Goal: Task Accomplishment & Management: Manage account settings

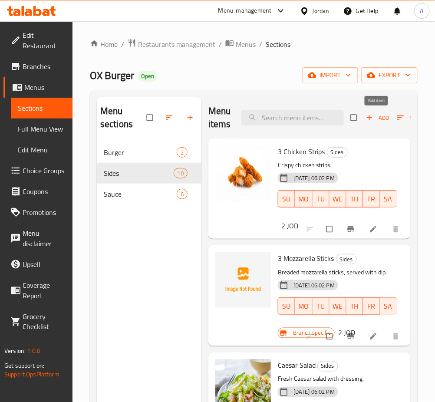
click at [381, 116] on span "Add" at bounding box center [377, 118] width 23 height 10
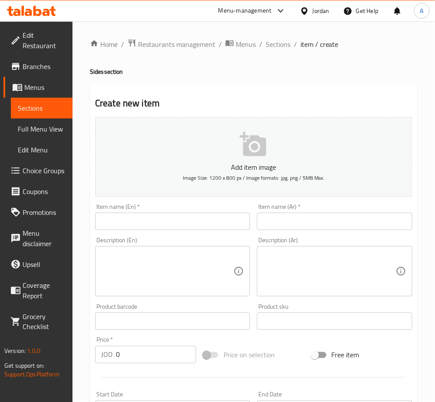
click at [204, 220] on input "text" at bounding box center [172, 221] width 155 height 17
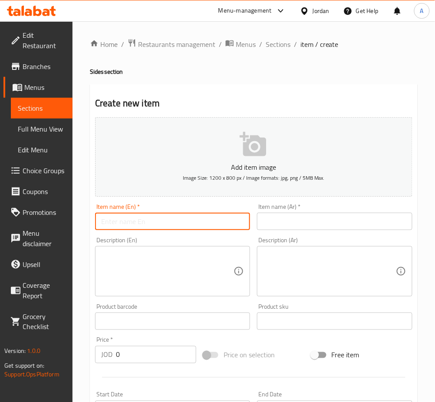
paste input "5 Chicken Cubes"
type input "5 Chicken Cubes"
click at [340, 221] on input "text" at bounding box center [334, 221] width 155 height 17
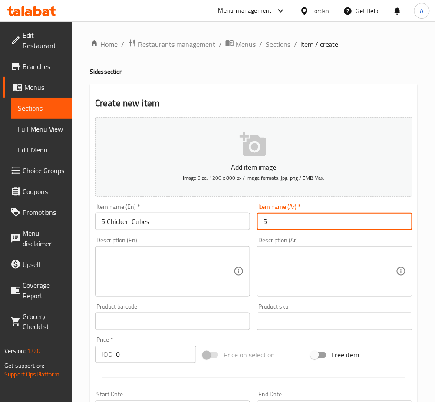
type input "5 مكعبات دجاج"
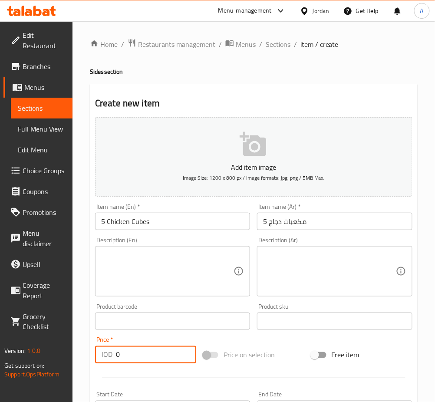
drag, startPoint x: 170, startPoint y: 346, endPoint x: 86, endPoint y: 353, distance: 84.5
click at [86, 353] on div "Home / Restaurants management / Menus / Sections / item / create Sides section …" at bounding box center [253, 317] width 362 height 592
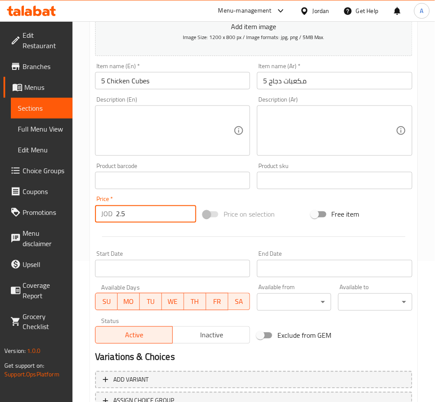
scroll to position [210, 0]
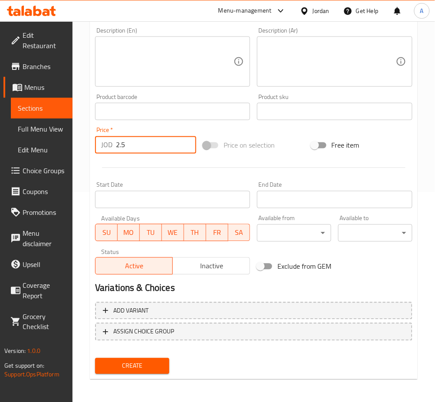
type input "2.5"
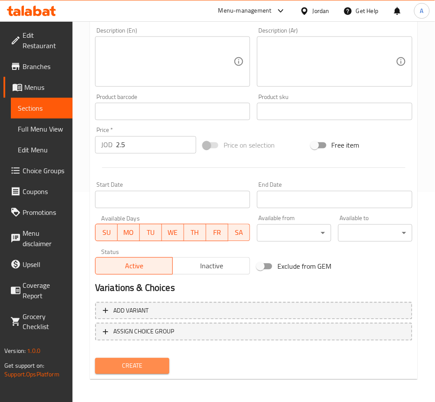
click at [167, 362] on button "Create" at bounding box center [132, 366] width 74 height 16
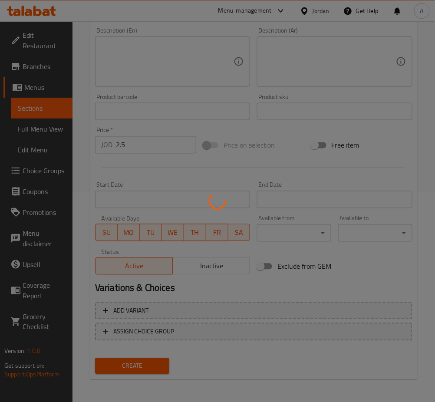
type input "0"
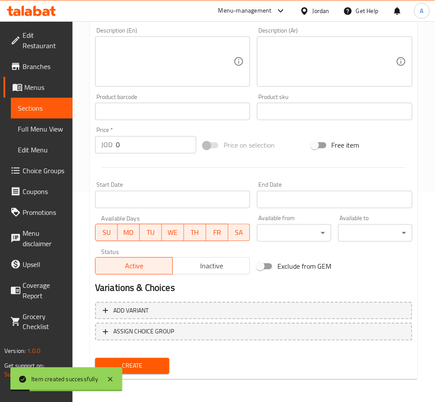
click at [178, 59] on textarea at bounding box center [167, 61] width 132 height 41
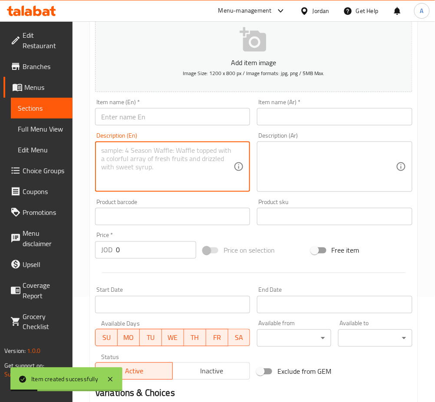
scroll to position [94, 0]
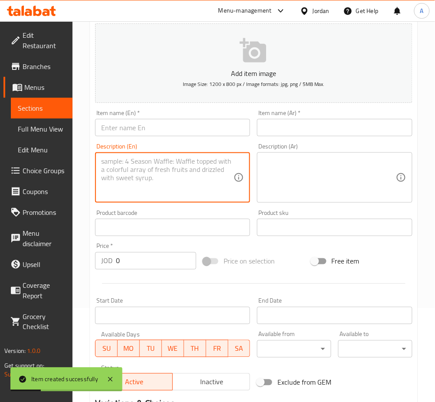
click at [177, 134] on div "Item name (En)   * Item name (En) *" at bounding box center [173, 122] width 162 height 33
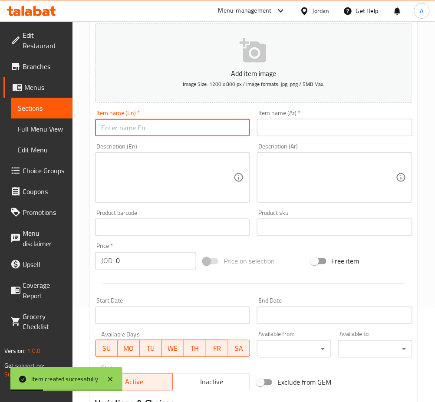
drag, startPoint x: 179, startPoint y: 127, endPoint x: 237, endPoint y: 125, distance: 58.6
click at [179, 127] on input "text" at bounding box center [172, 127] width 155 height 17
paste input "Ox Box Fries"
type input "Ox Box Fries"
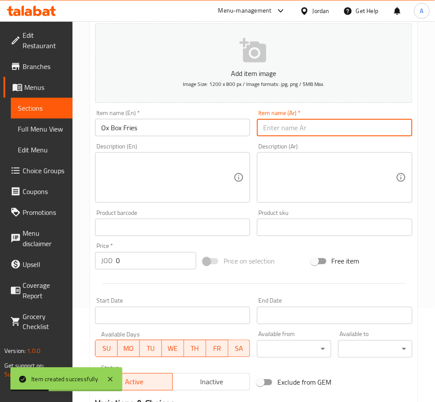
click at [301, 125] on input "text" at bounding box center [334, 127] width 155 height 17
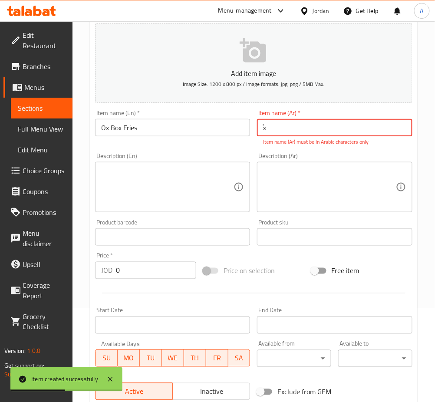
type input "×"
type input "OX بوكس فرايز"
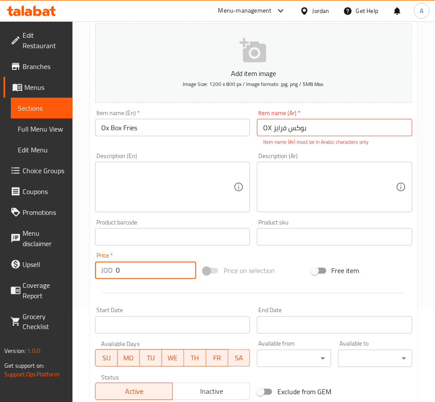
drag, startPoint x: 142, startPoint y: 271, endPoint x: 61, endPoint y: 274, distance: 81.2
click at [61, 274] on div "Edit Restaurant Branches Menus Sections Full Menu View Edit Menu Choice Groups …" at bounding box center [217, 229] width 435 height 602
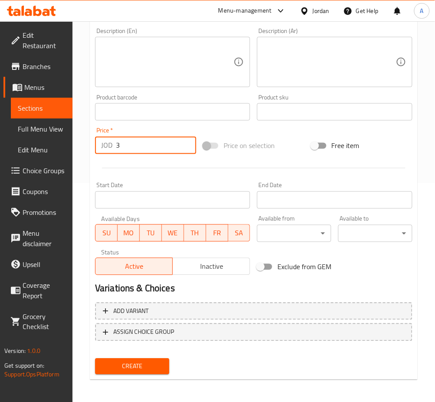
type input "3"
click at [135, 361] on span "Create" at bounding box center [132, 366] width 60 height 11
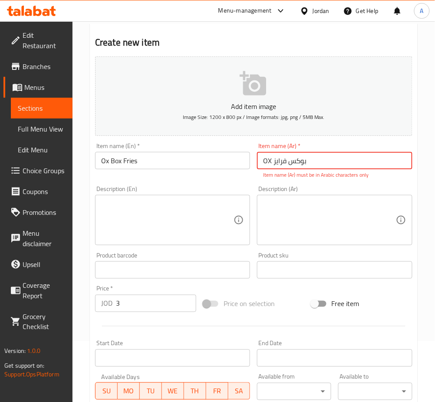
scroll to position [0, 0]
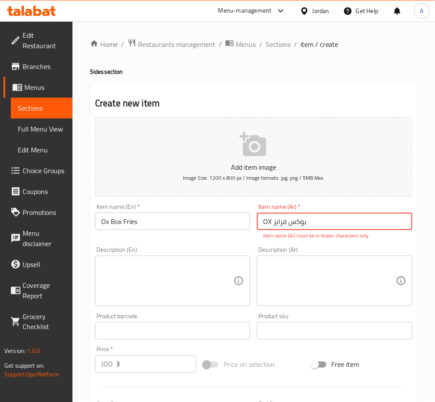
drag, startPoint x: 372, startPoint y: 217, endPoint x: 236, endPoint y: 228, distance: 135.8
click at [234, 228] on div "Add item image Image Size: 1200 x 800 px / Image formats: jpg, png / 5MB Max. I…" at bounding box center [254, 306] width 324 height 384
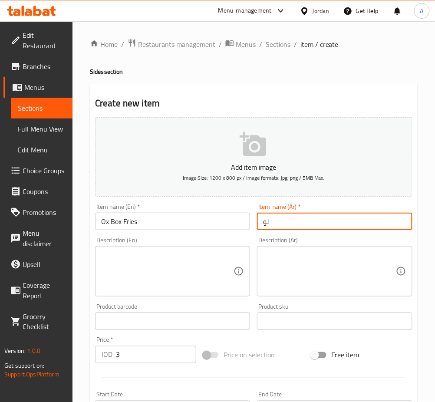
type input "ل"
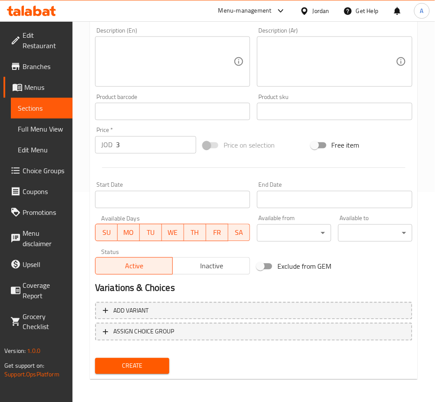
type input "اوكس بوكس فرايز"
click at [154, 358] on button "Create" at bounding box center [132, 366] width 74 height 16
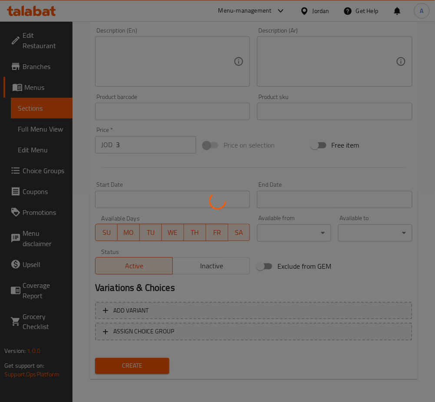
scroll to position [117, 0]
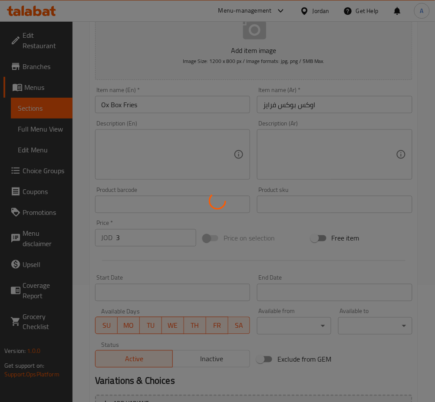
type input "0"
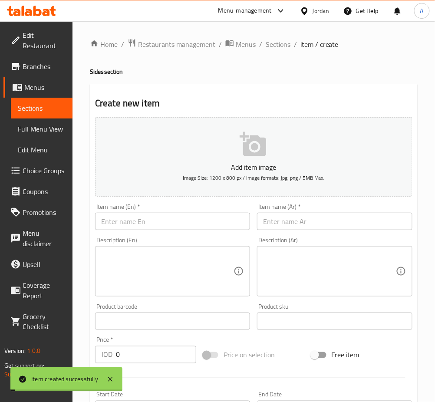
click at [270, 39] on span "Sections" at bounding box center [278, 44] width 25 height 10
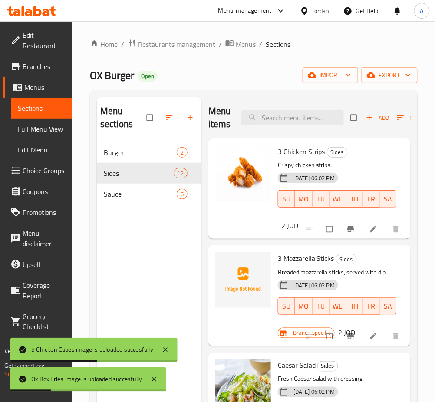
click at [185, 126] on button "button" at bounding box center [191, 117] width 21 height 19
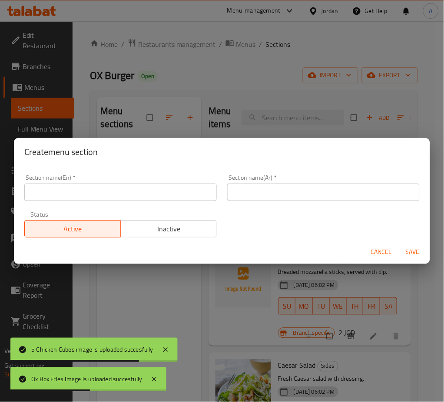
click at [142, 190] on input "text" at bounding box center [120, 192] width 192 height 17
type input "ي"
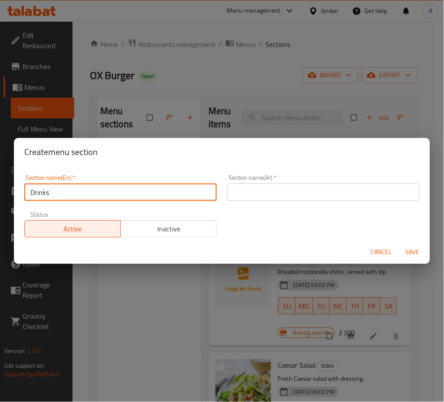
type input "Drinks"
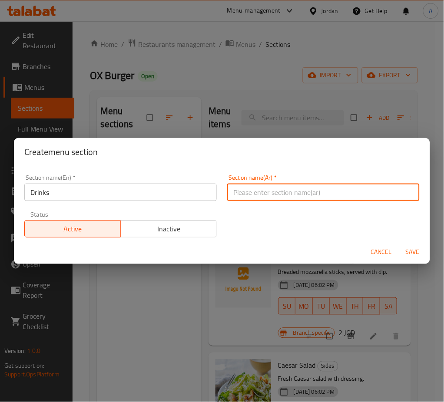
click at [304, 193] on input "text" at bounding box center [323, 192] width 192 height 17
type input "مشروبات"
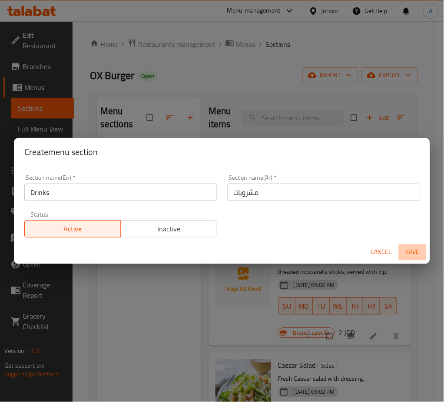
click at [406, 247] on span "Save" at bounding box center [412, 252] width 21 height 11
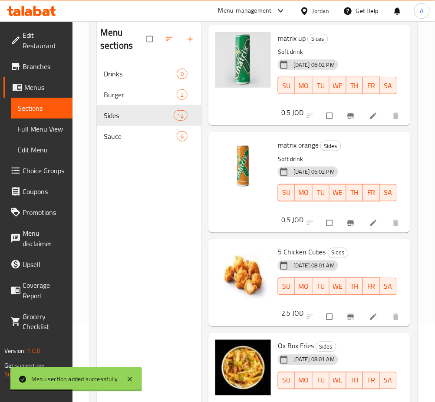
scroll to position [122, 0]
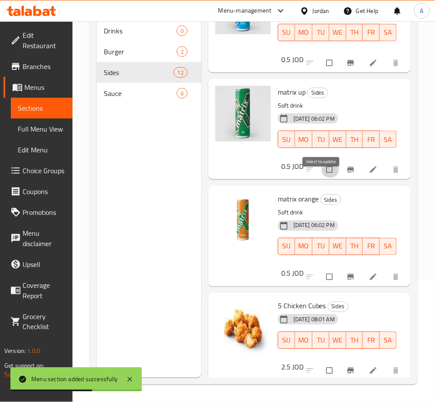
click at [328, 178] on input "checkbox" at bounding box center [330, 169] width 18 height 16
checkbox input "true"
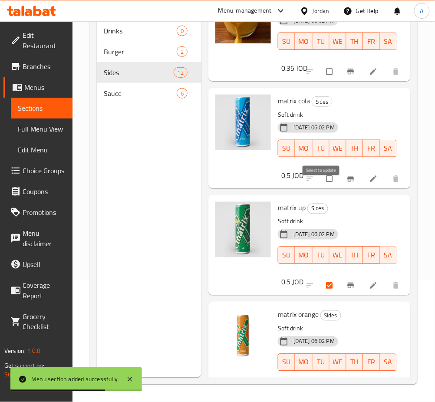
click at [323, 187] on input "checkbox" at bounding box center [330, 179] width 18 height 16
checkbox input "true"
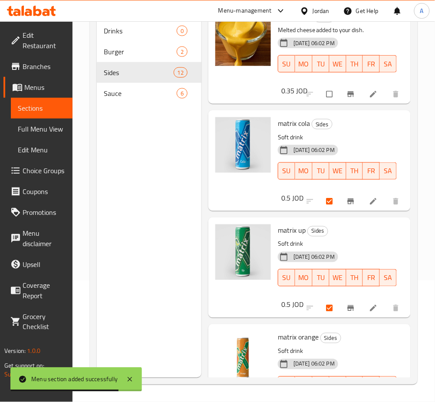
scroll to position [852, 0]
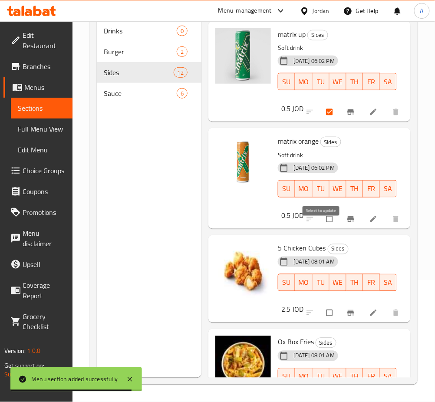
click at [325, 225] on input "checkbox" at bounding box center [330, 219] width 18 height 16
checkbox input "true"
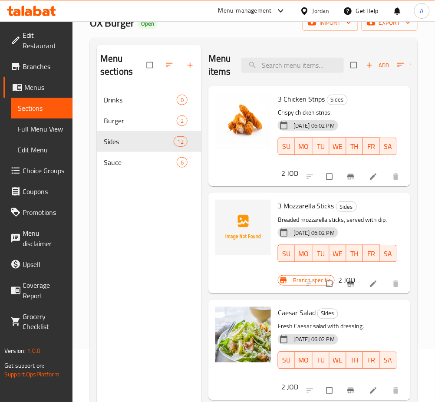
scroll to position [0, 0]
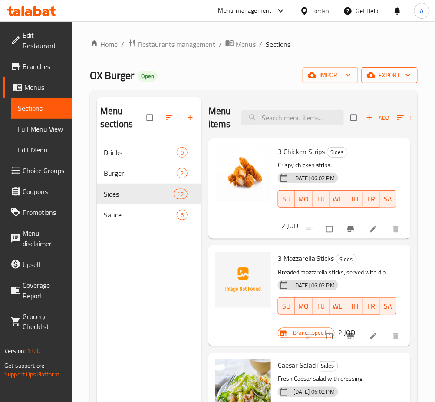
click at [395, 79] on span "export" at bounding box center [390, 75] width 42 height 11
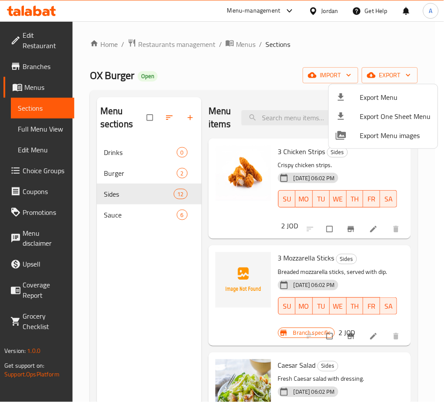
click at [404, 170] on div at bounding box center [222, 201] width 444 height 402
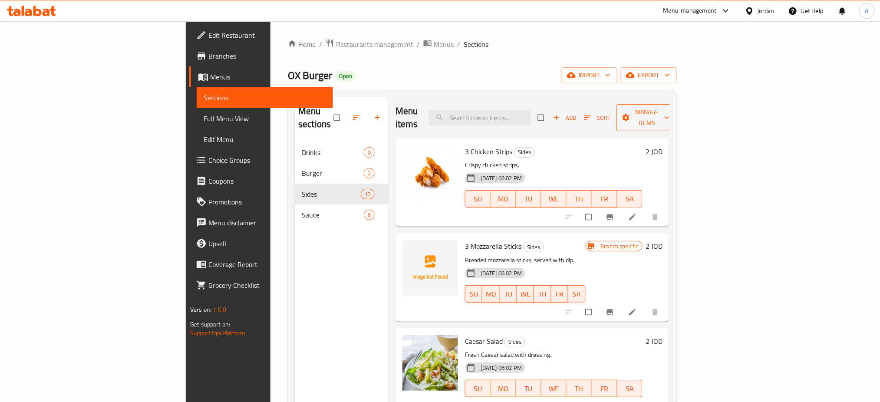
click at [443, 113] on span "Manage items" at bounding box center [647, 118] width 48 height 22
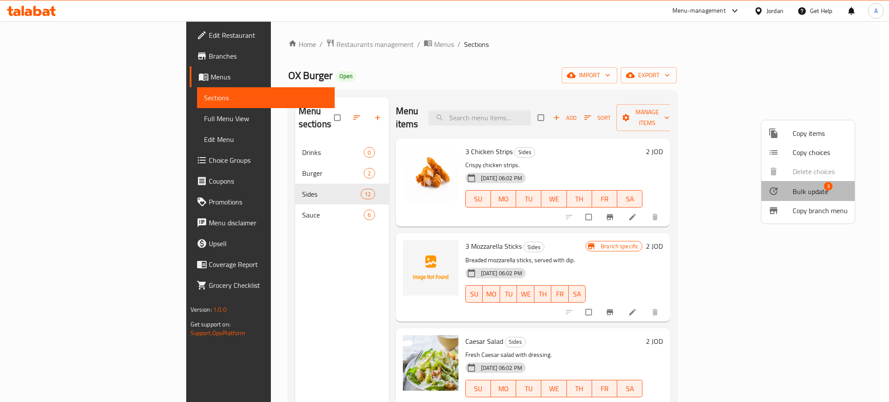
click at [443, 191] on span "Bulk update" at bounding box center [811, 191] width 36 height 10
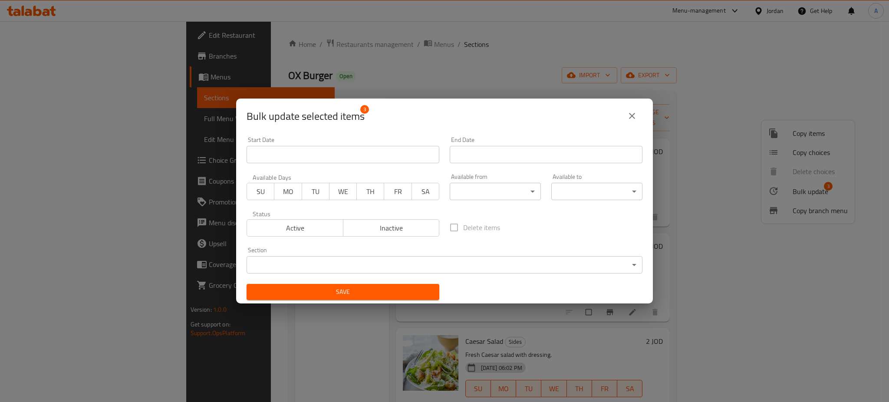
click at [300, 253] on div "Section ​ ​" at bounding box center [445, 260] width 396 height 26
click at [300, 254] on div "Section ​ ​" at bounding box center [445, 260] width 396 height 26
click at [297, 260] on body "​ Menu-management Jordan Get Help A Edit Restaurant Branches Menus Sections Ful…" at bounding box center [444, 211] width 889 height 381
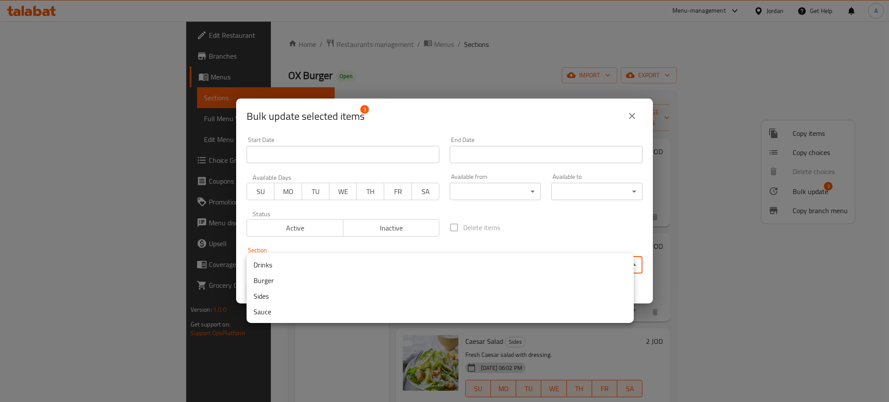
click at [290, 266] on li "Drinks" at bounding box center [440, 265] width 387 height 16
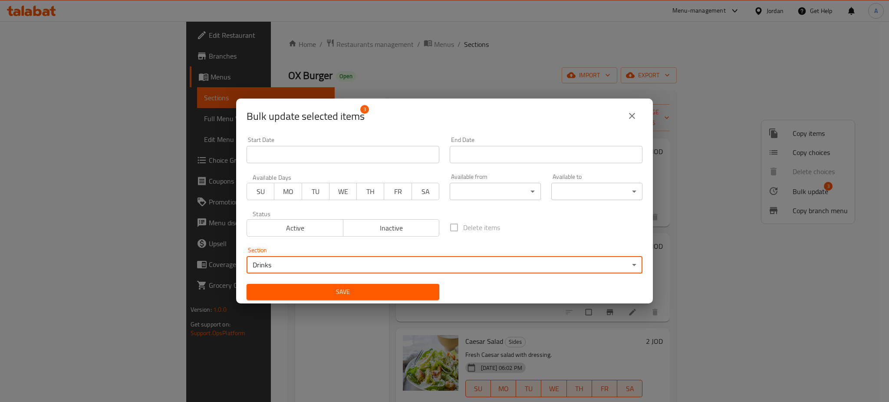
click at [319, 287] on span "Save" at bounding box center [343, 292] width 179 height 11
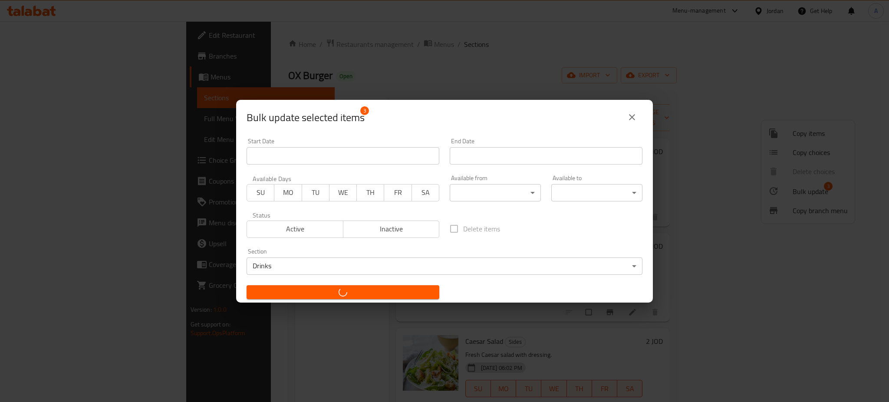
checkbox input "false"
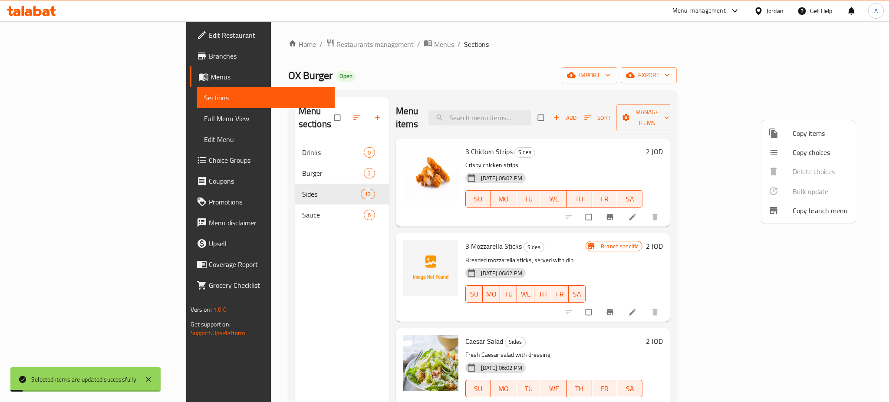
click at [303, 114] on div at bounding box center [444, 201] width 889 height 402
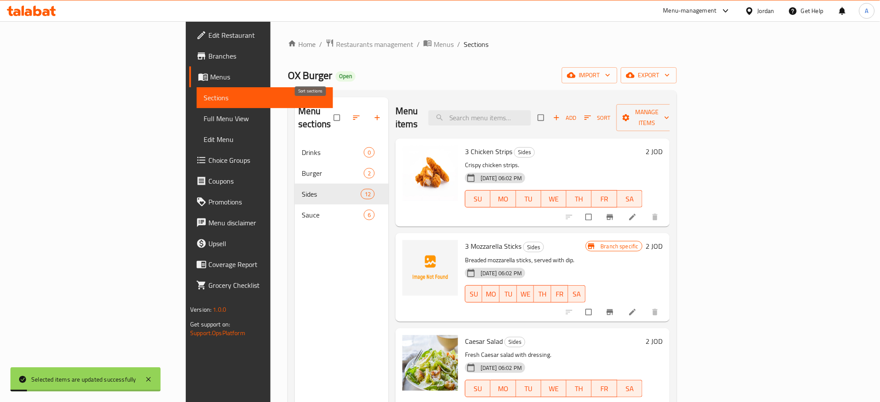
click at [352, 115] on icon "button" at bounding box center [356, 117] width 9 height 9
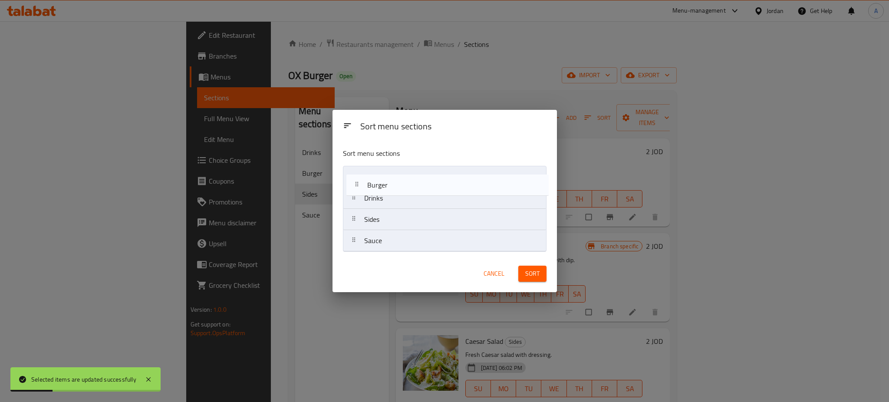
drag, startPoint x: 375, startPoint y: 196, endPoint x: 379, endPoint y: 187, distance: 10.1
click at [379, 180] on nav "Drinks Burger Sides Sauce" at bounding box center [445, 209] width 204 height 86
drag, startPoint x: 382, startPoint y: 230, endPoint x: 387, endPoint y: 181, distance: 49.3
drag, startPoint x: 460, startPoint y: 245, endPoint x: 461, endPoint y: 201, distance: 44.3
click at [443, 201] on nav "Burger Sauce Drinks Sides" at bounding box center [445, 209] width 204 height 86
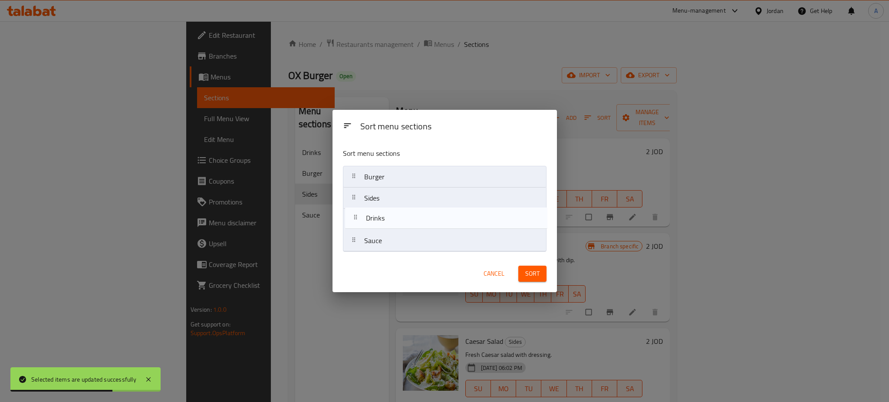
click at [443, 214] on nav "Burger Sides Sauce Drinks" at bounding box center [445, 209] width 204 height 86
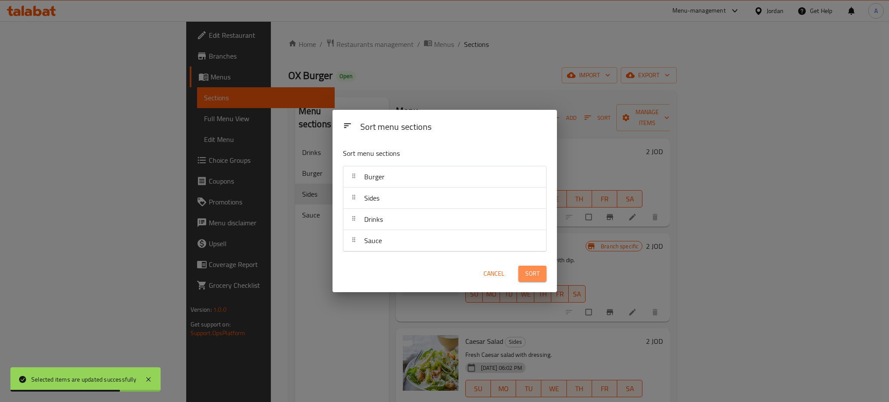
click at [443, 268] on span "Sort" at bounding box center [532, 273] width 14 height 11
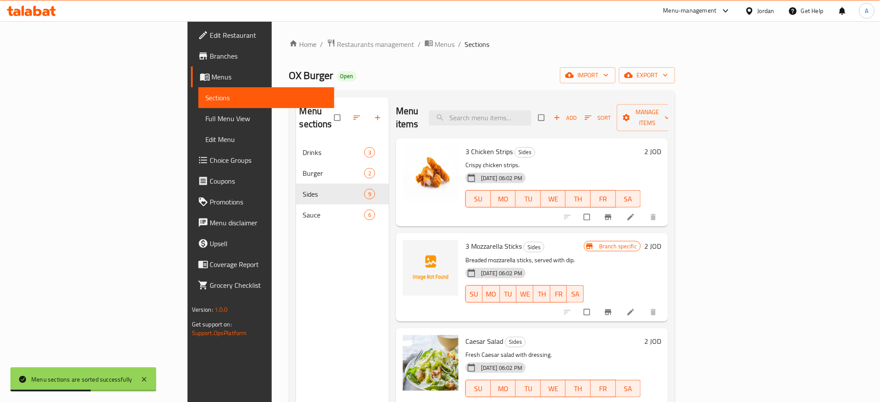
click at [389, 217] on div "Menu items Add Sort Manage items 3 Chicken Strips Sides Crispy chicken strips. …" at bounding box center [528, 298] width 279 height 402
click at [303, 210] on span "Sauce" at bounding box center [333, 215] width 61 height 10
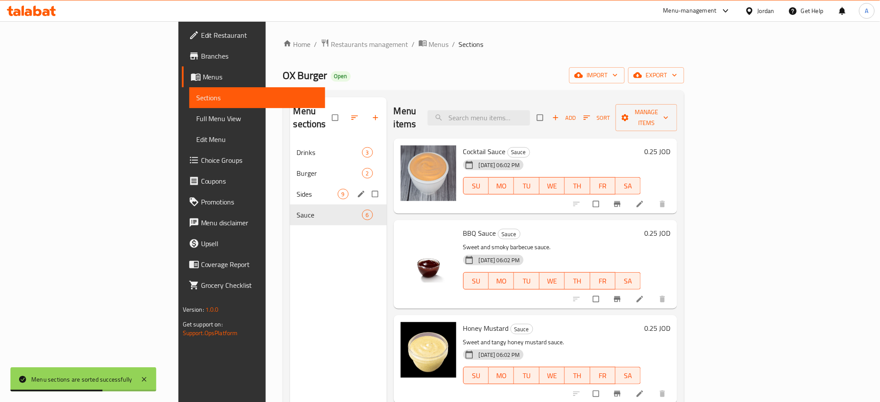
click at [297, 168] on span "Burger" at bounding box center [329, 173] width 65 height 10
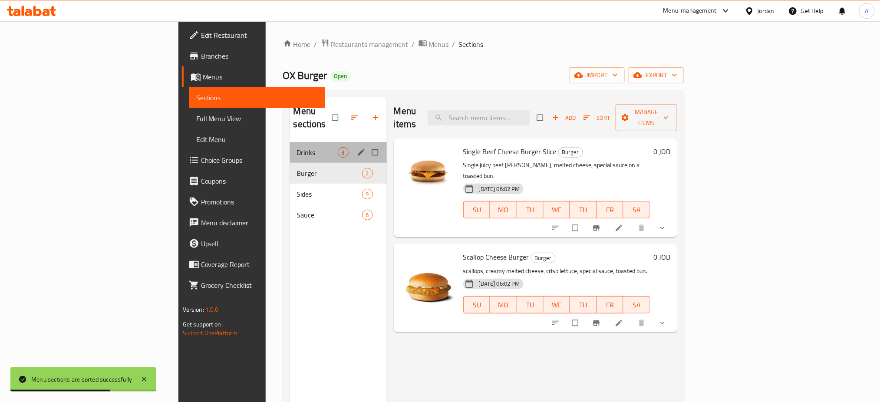
click at [290, 148] on div "Drinks 3" at bounding box center [338, 152] width 97 height 21
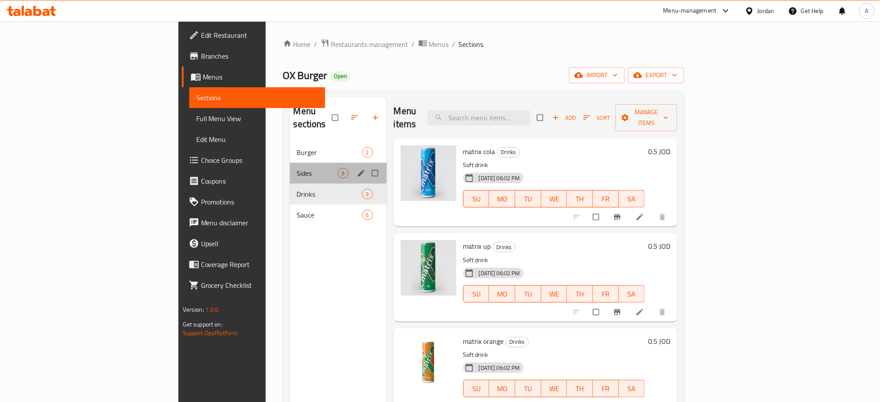
click at [290, 163] on div "Sides 9" at bounding box center [338, 173] width 97 height 21
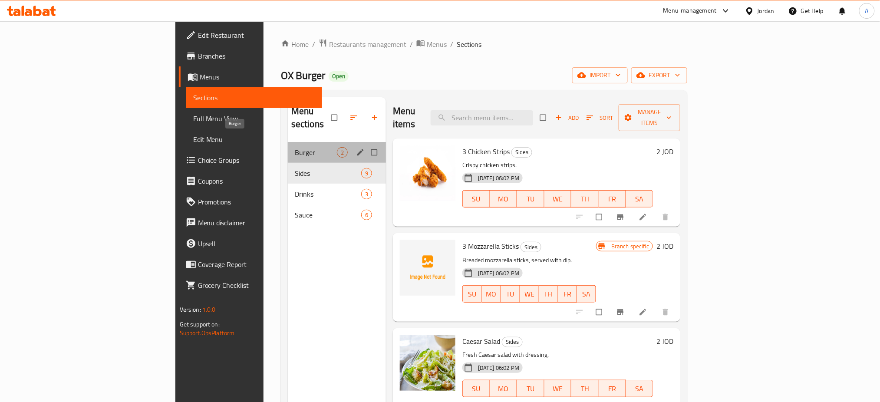
click at [295, 147] on span "Burger" at bounding box center [316, 152] width 42 height 10
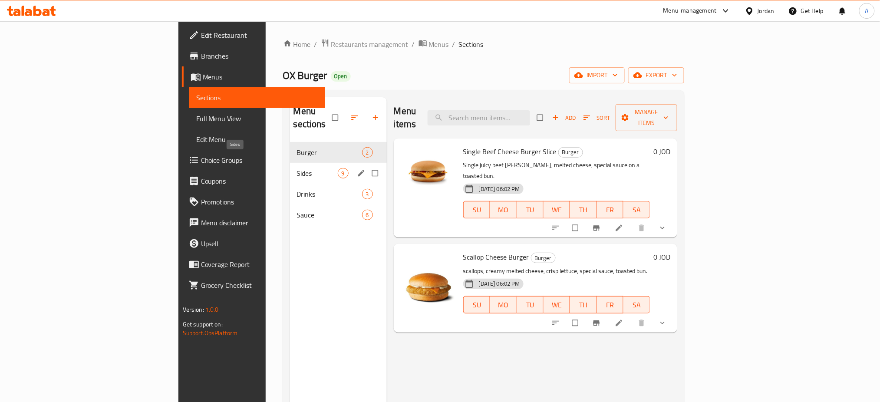
click at [297, 168] on span "Sides" at bounding box center [317, 173] width 41 height 10
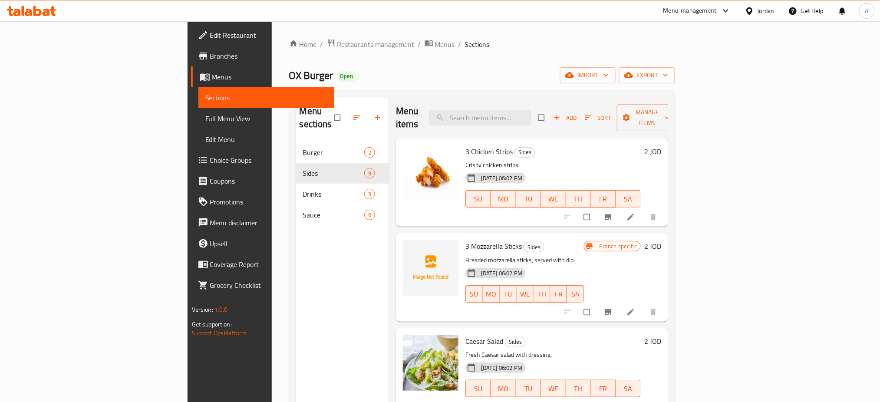
click at [611, 113] on span "Sort" at bounding box center [598, 118] width 26 height 10
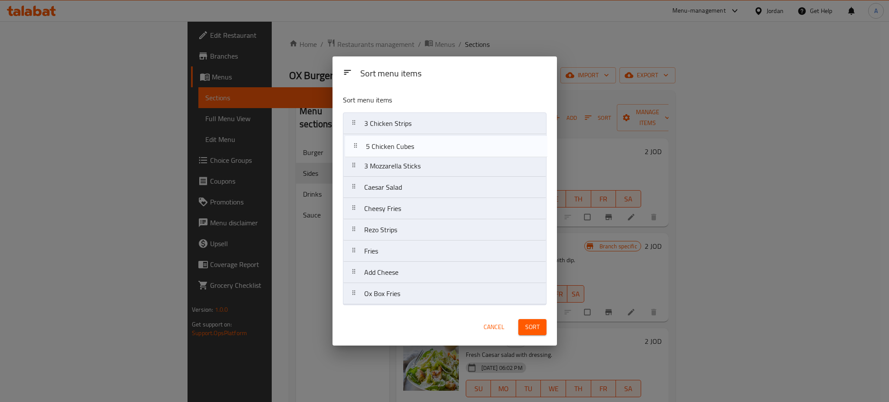
drag, startPoint x: 448, startPoint y: 269, endPoint x: 452, endPoint y: 138, distance: 131.6
click at [452, 138] on nav "3 Chicken Strips 3 Mozzarella Sticks Caesar Salad Cheesy Fries Rezo Strips Frie…" at bounding box center [445, 208] width 204 height 192
click at [434, 151] on nav "3 Chicken Strips 5 Chicken Cubes 3 Mozzarella Sticks Caesar Salad Cheesy Fries …" at bounding box center [445, 208] width 204 height 192
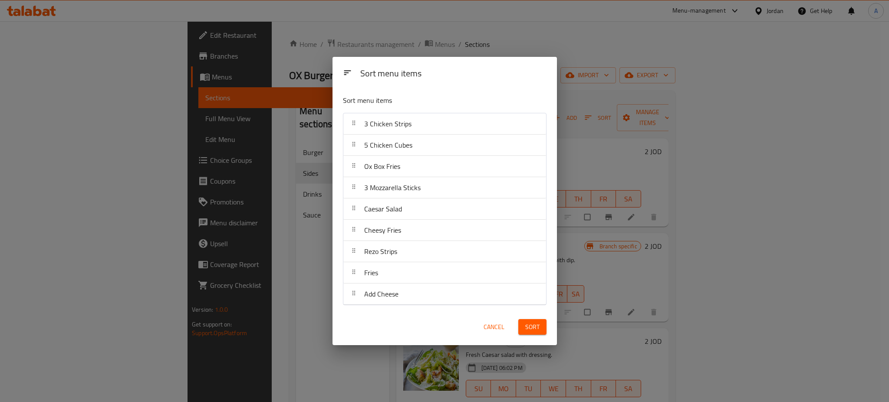
click at [530, 322] on span "Sort" at bounding box center [532, 327] width 14 height 11
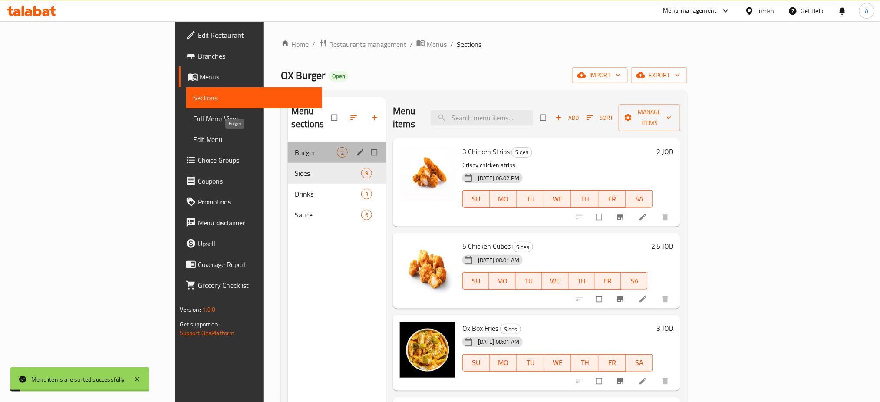
click at [295, 147] on span "Burger" at bounding box center [316, 152] width 42 height 10
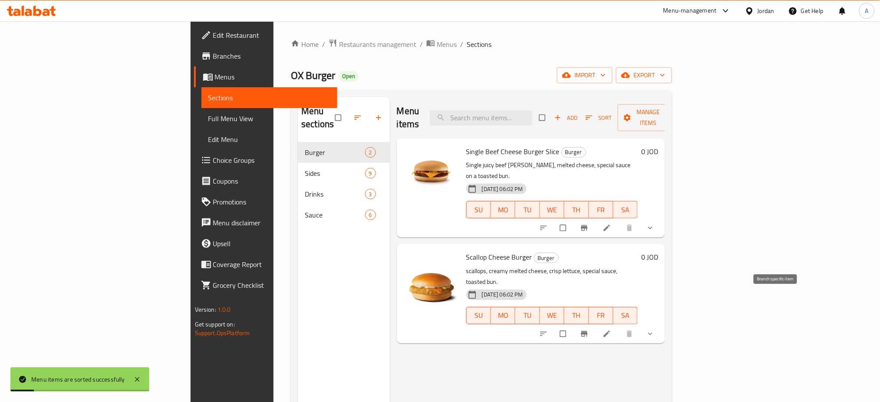
click at [596, 324] on button "Branch-specific-item" at bounding box center [585, 333] width 21 height 19
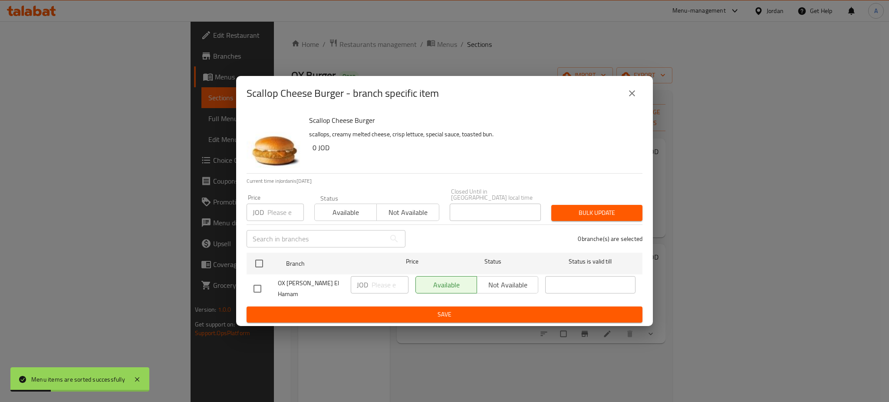
click at [628, 96] on icon "close" at bounding box center [632, 93] width 10 height 10
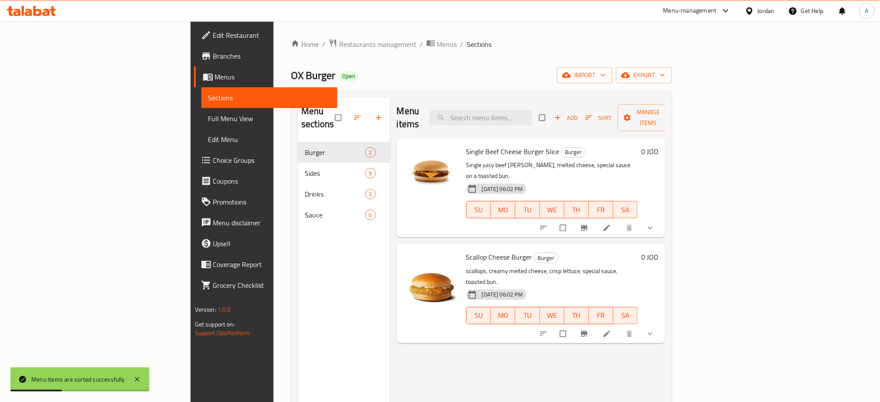
click at [620, 327] on li at bounding box center [608, 334] width 24 height 14
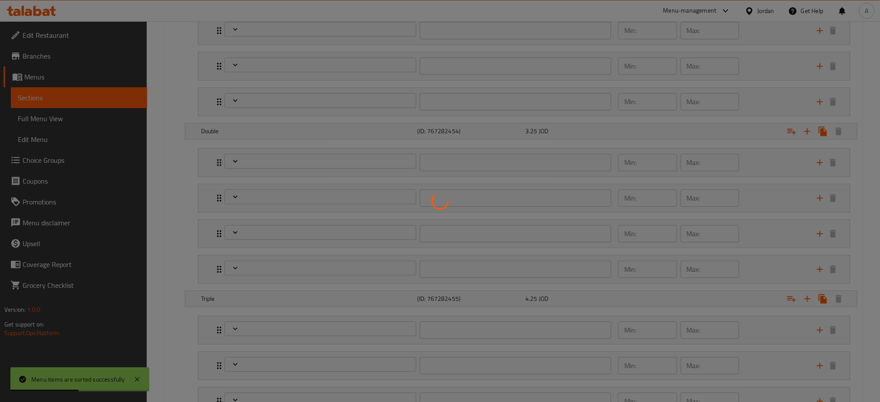
scroll to position [696, 0]
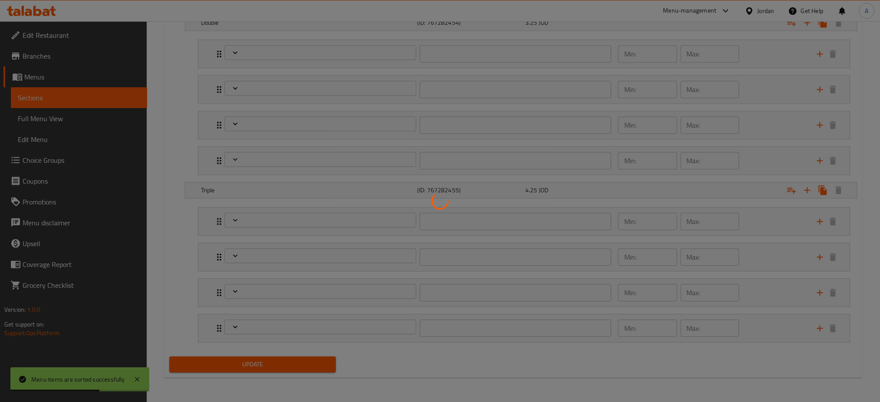
type input "اضف"
type input "0"
type input "6"
type input "إضافة صوص:"
type input "0"
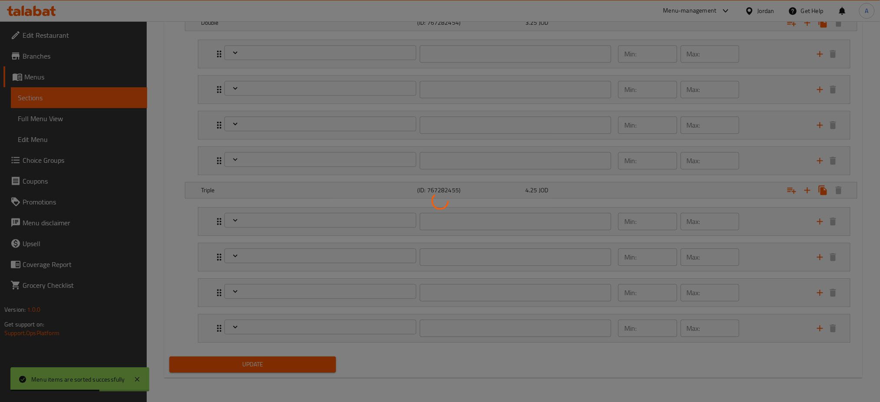
type input "0"
type input "اختيارك من"
type input "0"
type input "1"
type input "اعملها وجبة"
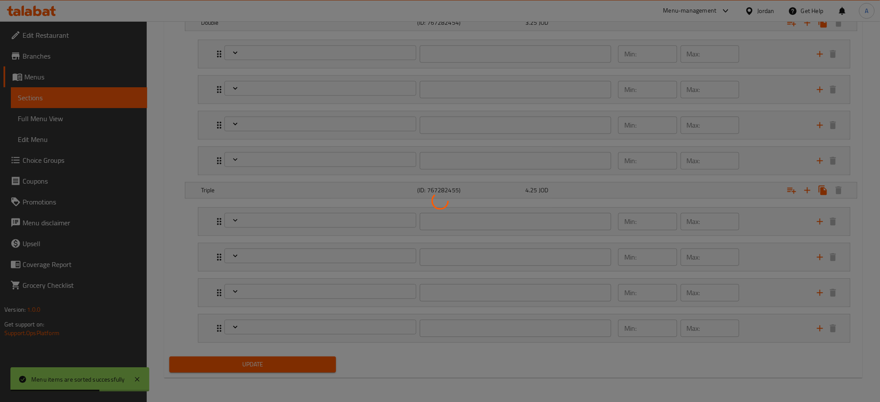
type input "0"
type input "اضف"
type input "0"
type input "6"
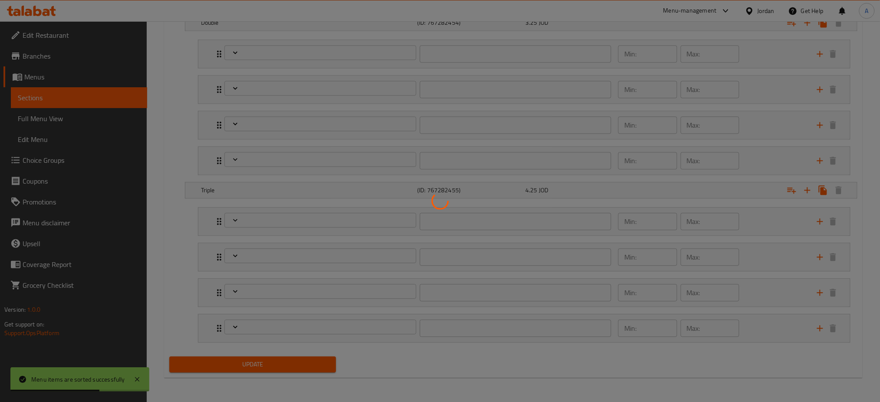
type input "إضافة صوص:"
type input "0"
type input "اختيارك من"
type input "0"
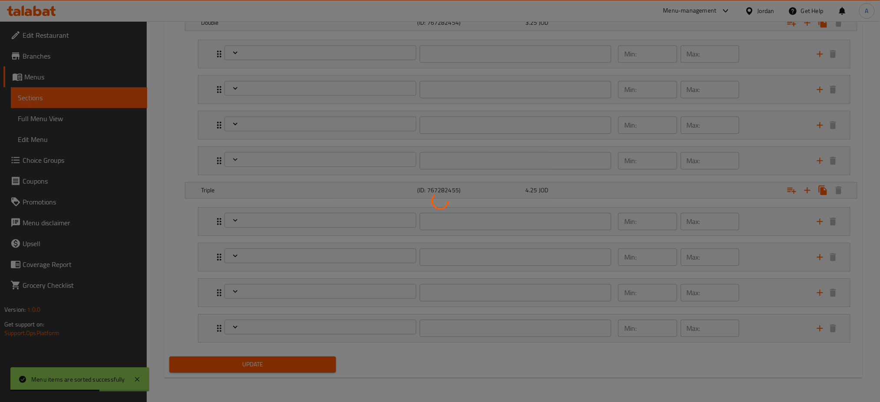
type input "1"
type input "اعملها وجبة"
type input "0"
type input "اضف"
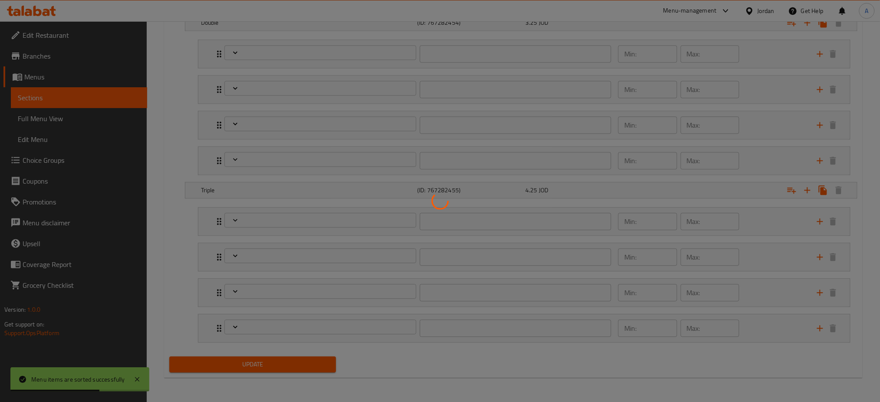
type input "0"
type input "6"
type input "إضافة صوص:"
type input "0"
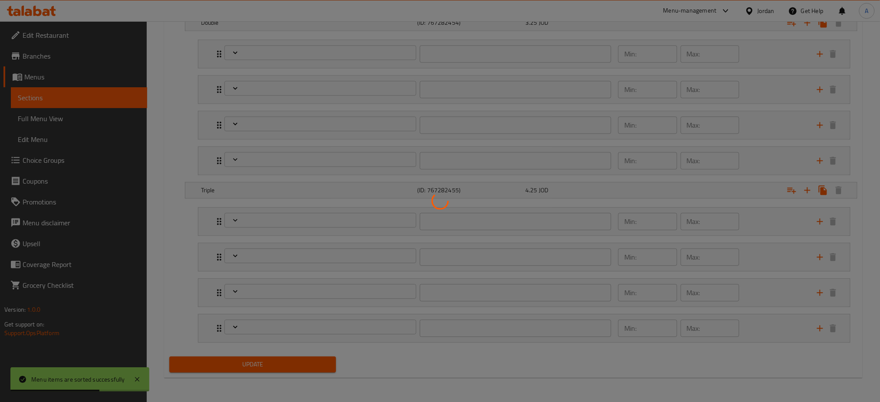
type input "اختيارك من"
type input "0"
type input "1"
type input "اعملها وجبة"
type input "0"
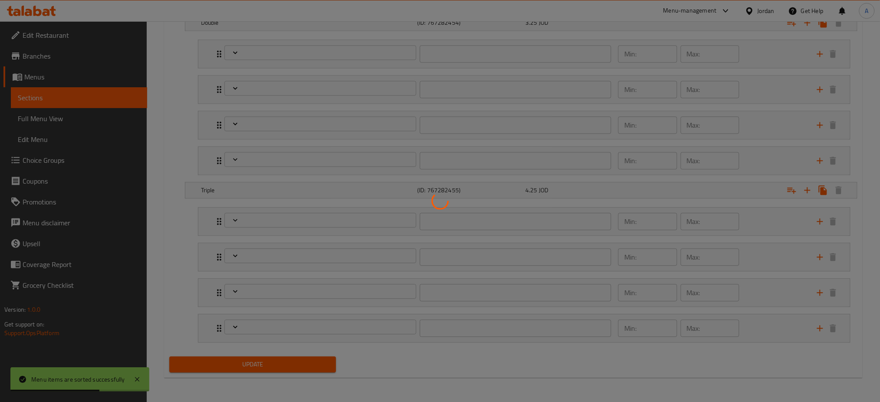
type input "0"
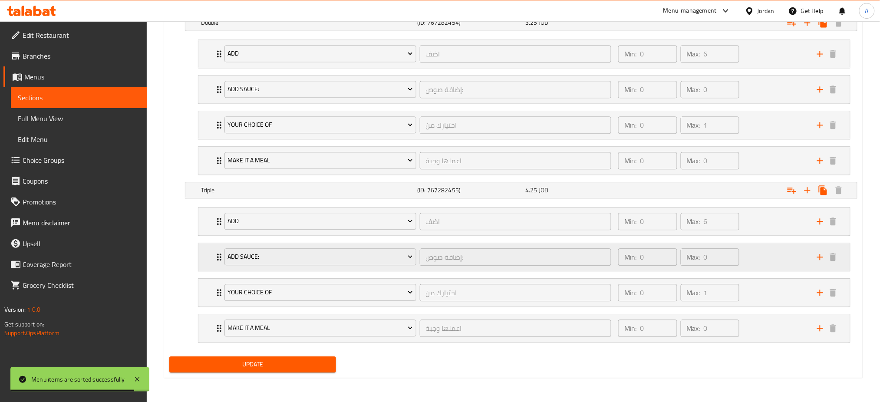
click at [767, 254] on div "Min: 0 ​ Max: 0 ​" at bounding box center [712, 257] width 199 height 28
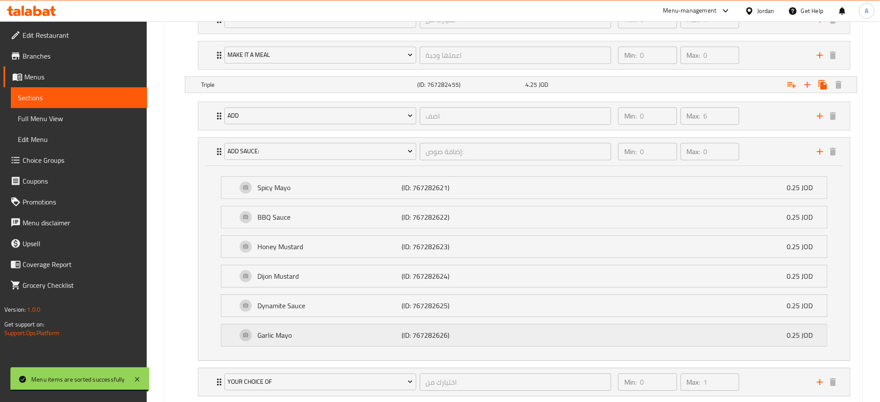
scroll to position [812, 0]
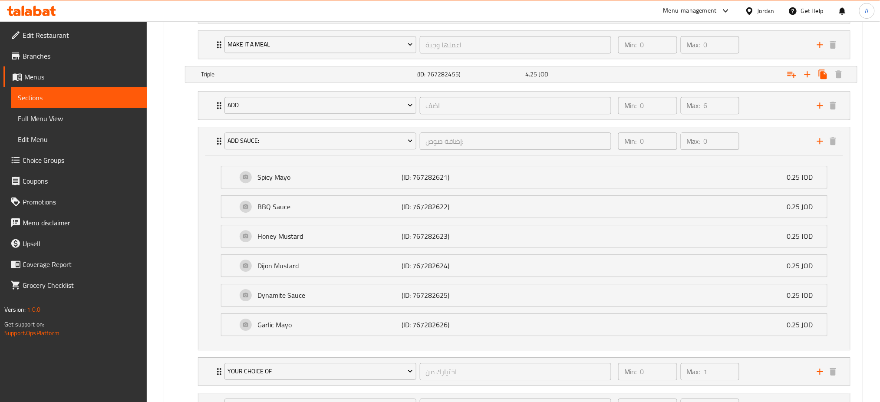
click at [167, 115] on div "Your Choice of Size: (ID: 912345255) Min 1 , Max 1 Name (En) Your Choice of Siz…" at bounding box center [513, 70] width 695 height 723
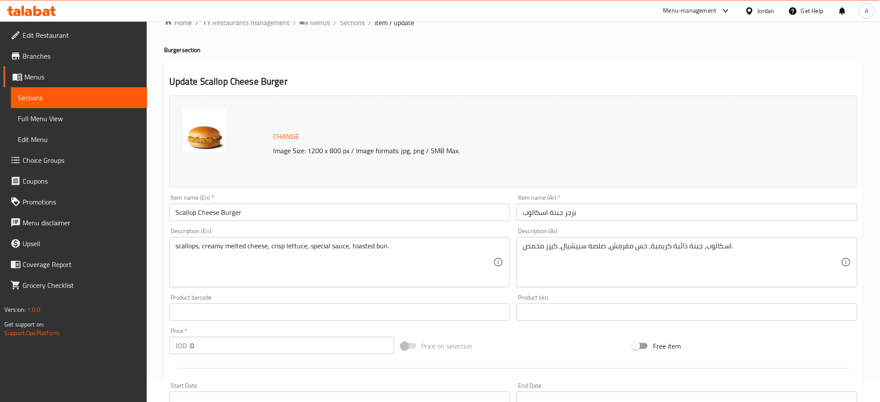
scroll to position [0, 0]
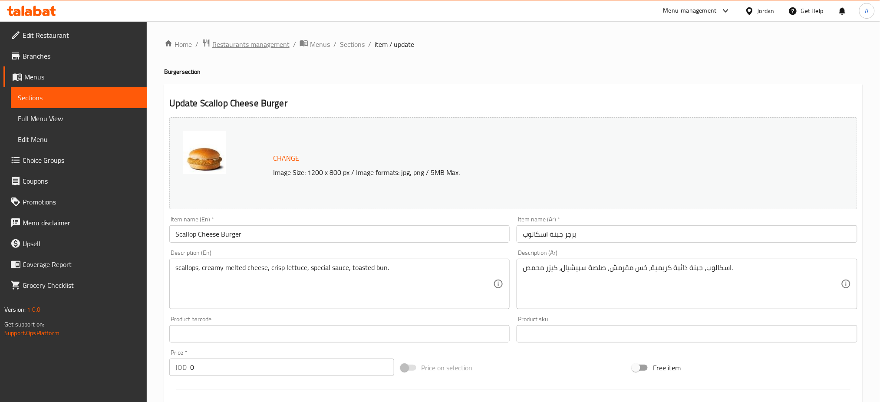
click at [259, 41] on span "Restaurants management" at bounding box center [250, 44] width 77 height 10
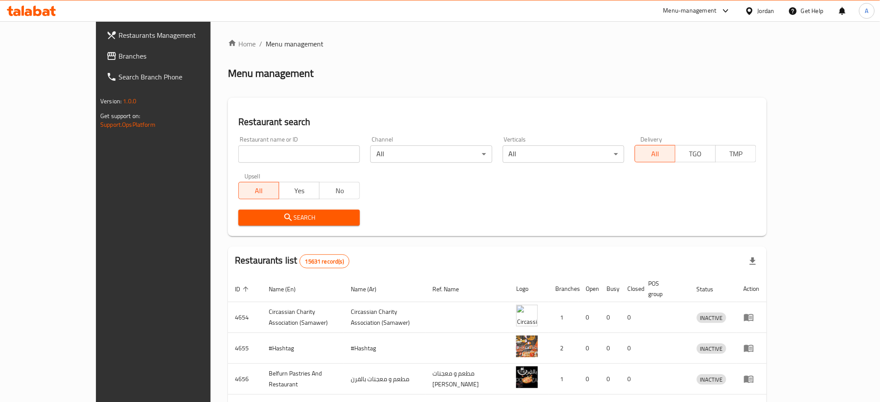
click at [678, 14] on div "Menu-management" at bounding box center [689, 11] width 53 height 10
click at [669, 58] on div "Agent Campaigns Center" at bounding box center [642, 59] width 66 height 10
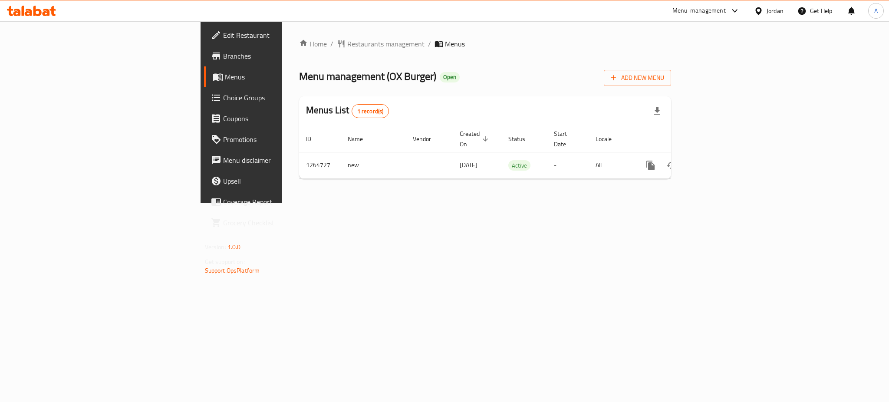
drag, startPoint x: 252, startPoint y: 277, endPoint x: 384, endPoint y: 260, distance: 133.1
click at [282, 203] on div "Home / Restaurants management / Menus Menu management ( OX Burger ) Open Add Ne…" at bounding box center [485, 112] width 407 height 182
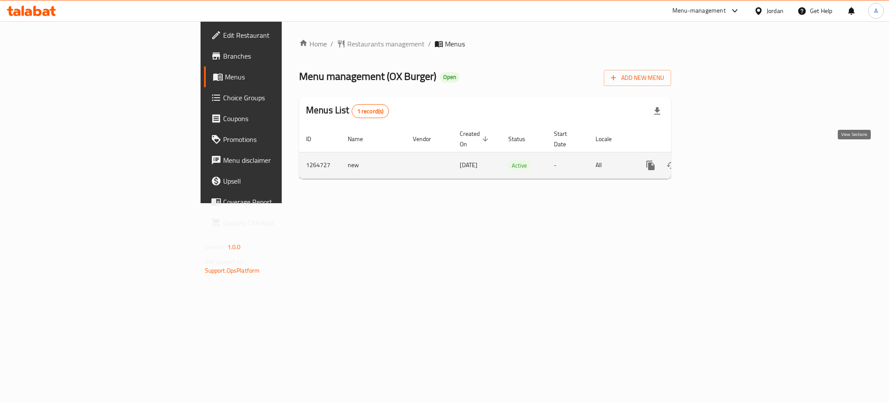
click at [724, 163] on link "enhanced table" at bounding box center [713, 165] width 21 height 21
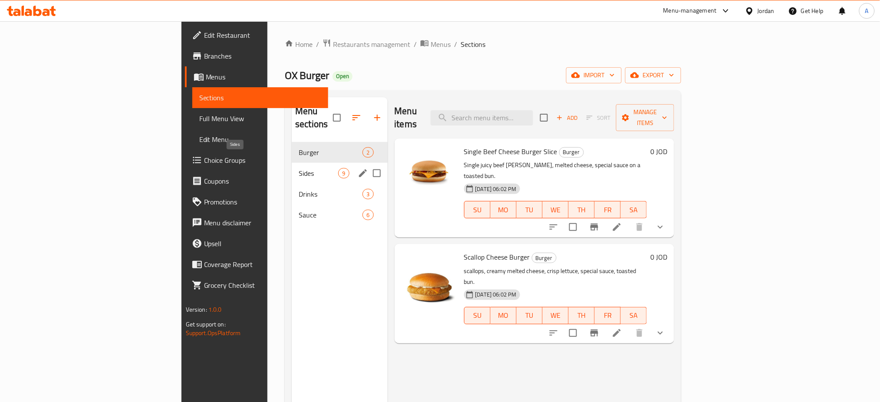
click at [299, 168] on span "Sides" at bounding box center [319, 173] width 40 height 10
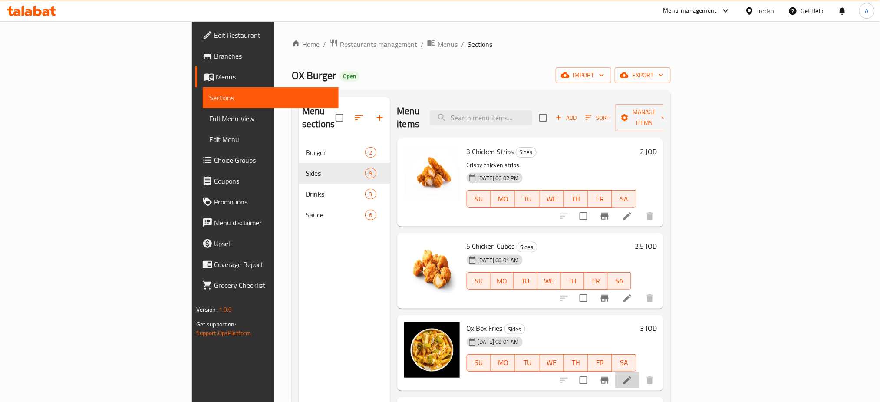
click at [639, 372] on li at bounding box center [627, 380] width 24 height 16
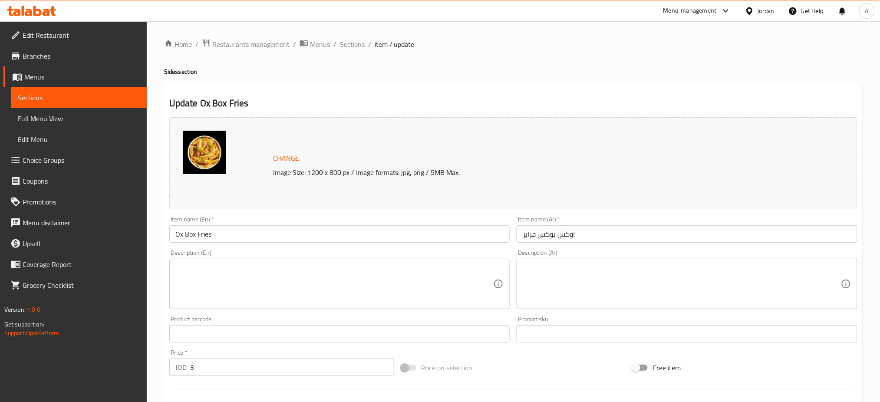
click at [589, 275] on div at bounding box center [440, 201] width 880 height 402
click at [590, 275] on textarea at bounding box center [682, 283] width 318 height 41
paste textarea "بطاطا مقلية بقطع الدجاج الكرسبي و بصوصات من اختيارك"
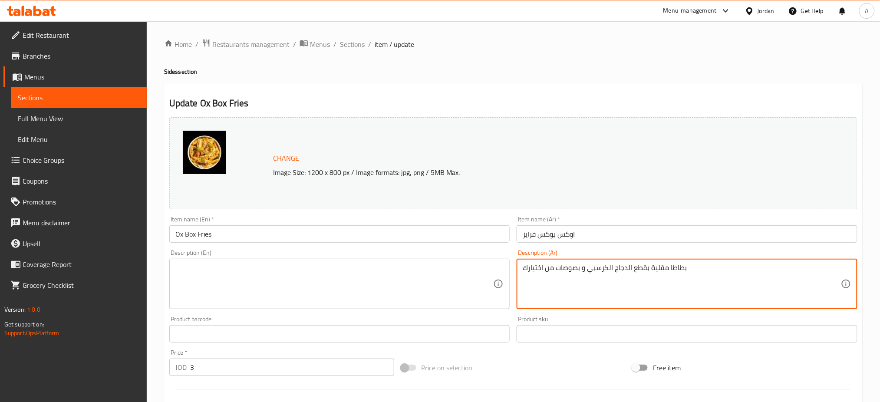
type textarea "بطاطا مقلية بقطع الدجاج الكرسبي و بصوصات من اختيارك"
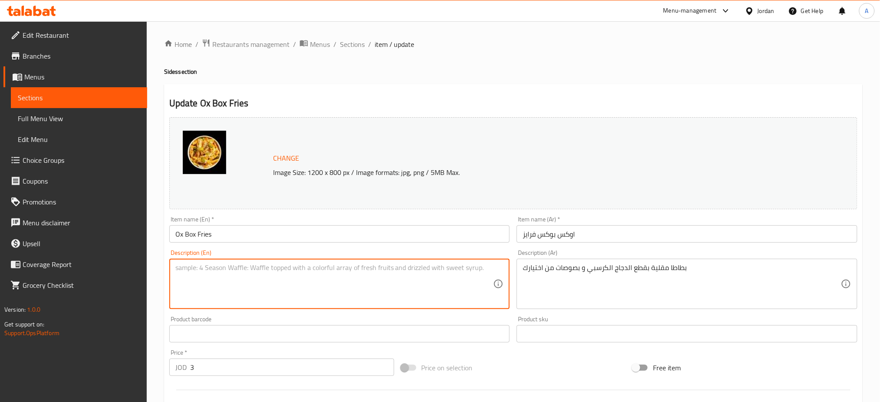
click at [364, 270] on textarea at bounding box center [334, 283] width 318 height 41
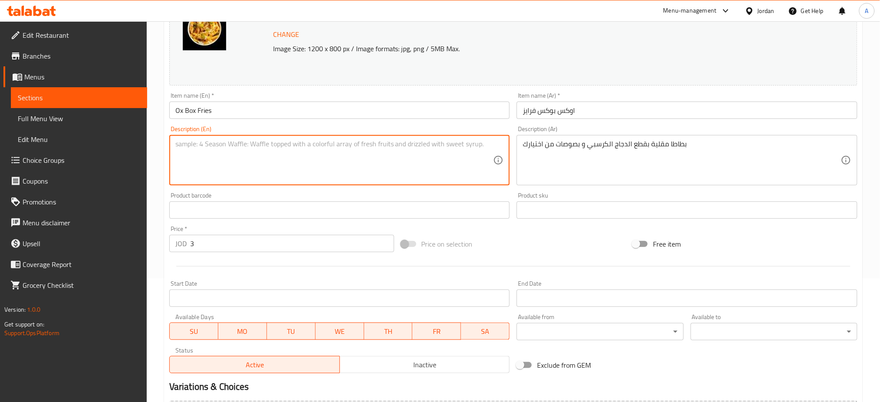
scroll to position [107, 0]
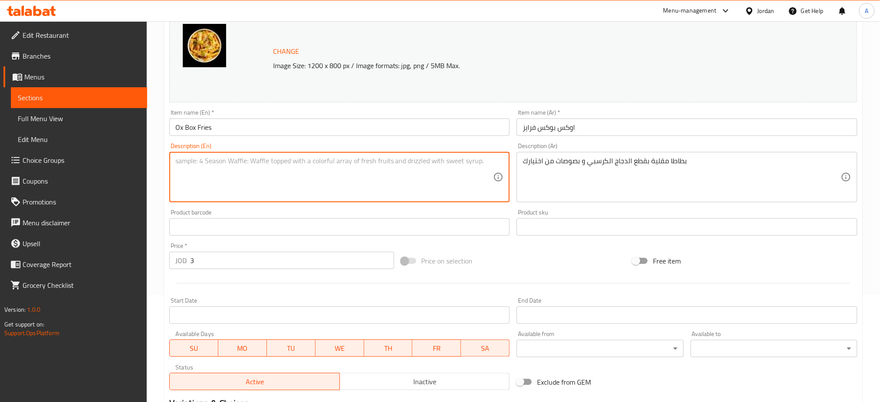
click at [319, 171] on textarea at bounding box center [334, 177] width 318 height 41
click at [275, 159] on textarea at bounding box center [334, 177] width 318 height 41
click at [266, 173] on textarea at bounding box center [334, 177] width 318 height 41
click at [267, 175] on textarea at bounding box center [334, 177] width 318 height 41
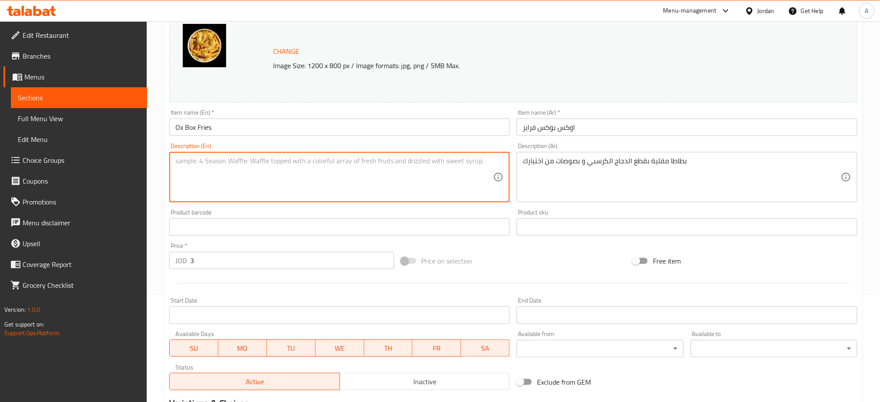
drag, startPoint x: 367, startPoint y: 183, endPoint x: 415, endPoint y: 184, distance: 47.3
click at [369, 183] on textarea at bounding box center [334, 177] width 318 height 41
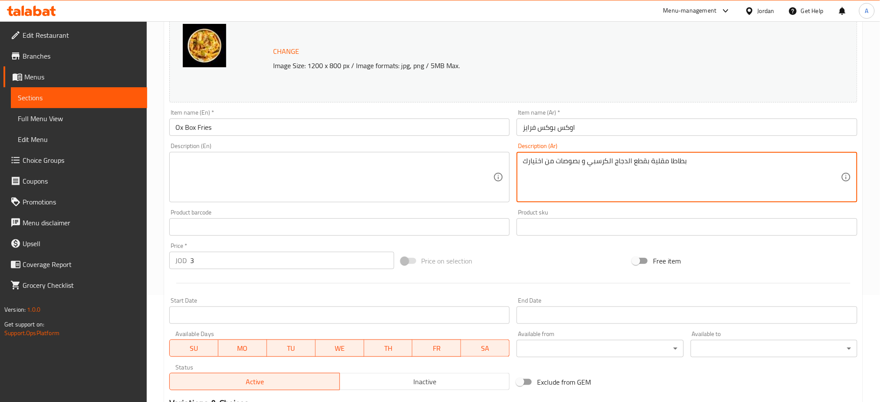
drag, startPoint x: 725, startPoint y: 163, endPoint x: 438, endPoint y: 163, distance: 286.1
click at [438, 163] on div "Change Image Size: 1200 x 800 px / Image formats: jpg, png / 5MB Max. Item name…" at bounding box center [513, 200] width 695 height 387
click at [407, 178] on textarea at bounding box center [334, 177] width 318 height 41
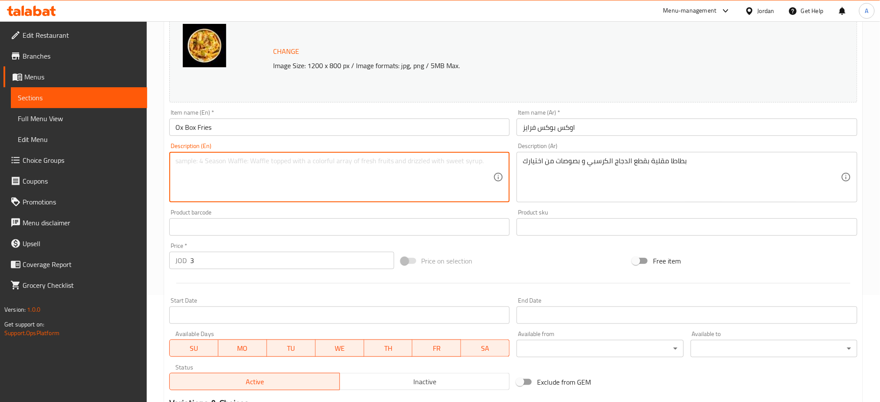
paste textarea "بطاطا مقلية بقطع الدجاج الكرسبي و بصوصات من اختيارك"
type textarea "بطاطا مقلية بقطع الدجاج الكرسبي و بصوصات من اختيارك"
paste textarea "French fries with crispy chicken pieces and sauces of your choice."
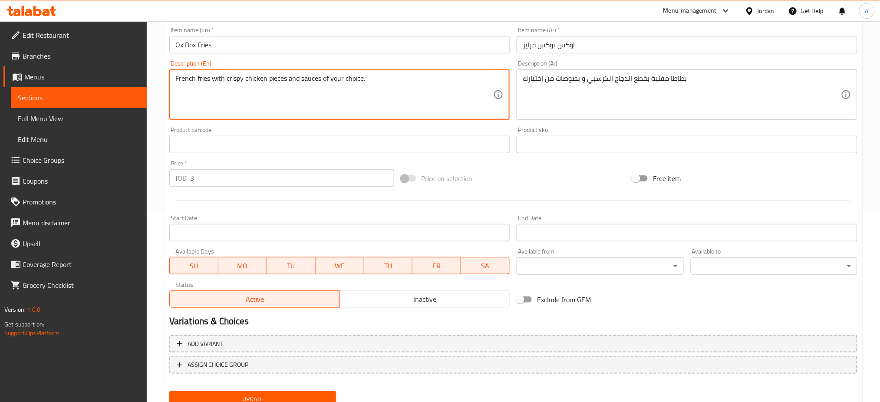
scroll to position [223, 0]
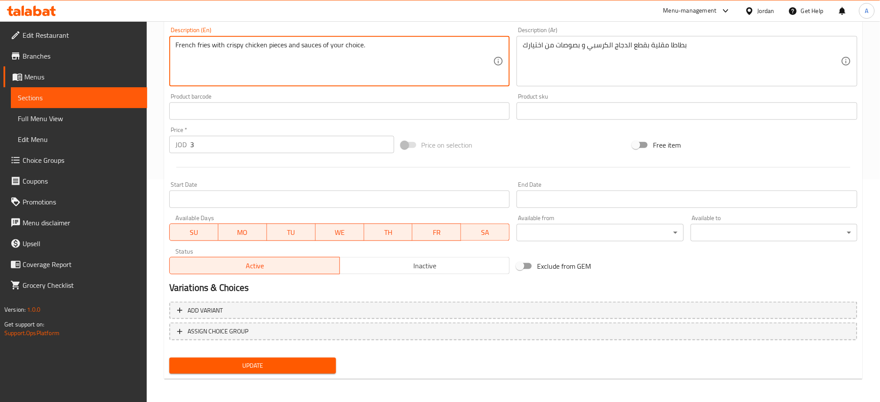
type textarea "French fries with crispy chicken pieces and sauces of your choice."
click at [274, 372] on button "Update" at bounding box center [252, 366] width 167 height 16
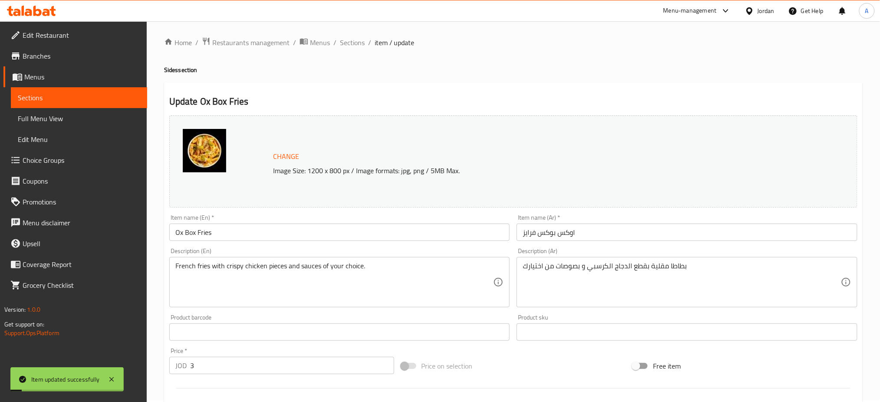
scroll to position [0, 0]
click at [348, 43] on span "Sections" at bounding box center [352, 44] width 25 height 10
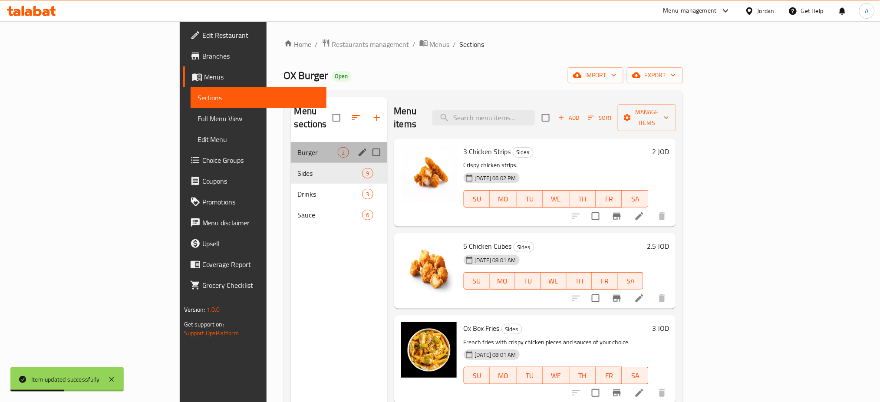
click at [291, 149] on div "Burger 2" at bounding box center [339, 152] width 96 height 21
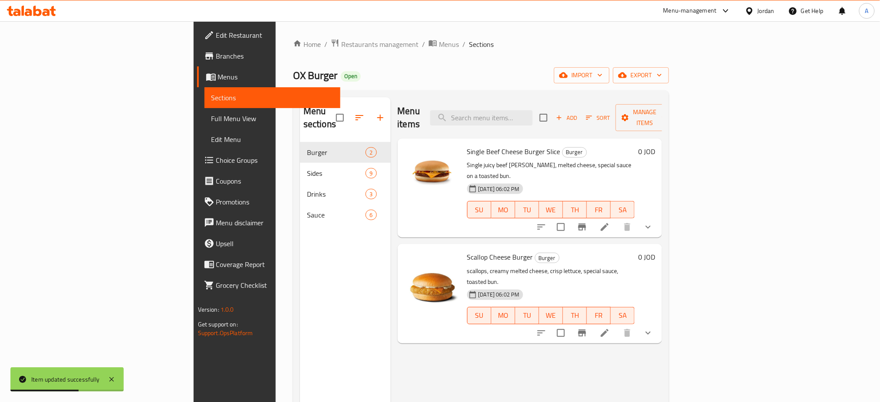
click at [300, 184] on div "Drinks 3" at bounding box center [345, 194] width 91 height 21
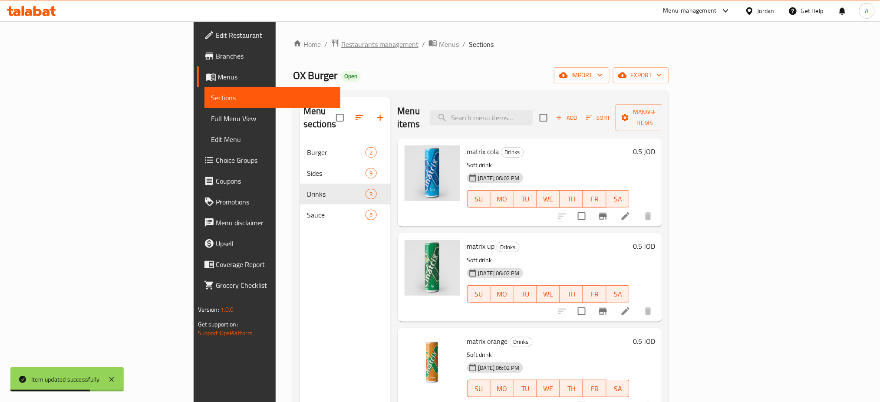
click at [341, 45] on span "Restaurants management" at bounding box center [379, 44] width 77 height 10
